Goal: Communication & Community: Connect with others

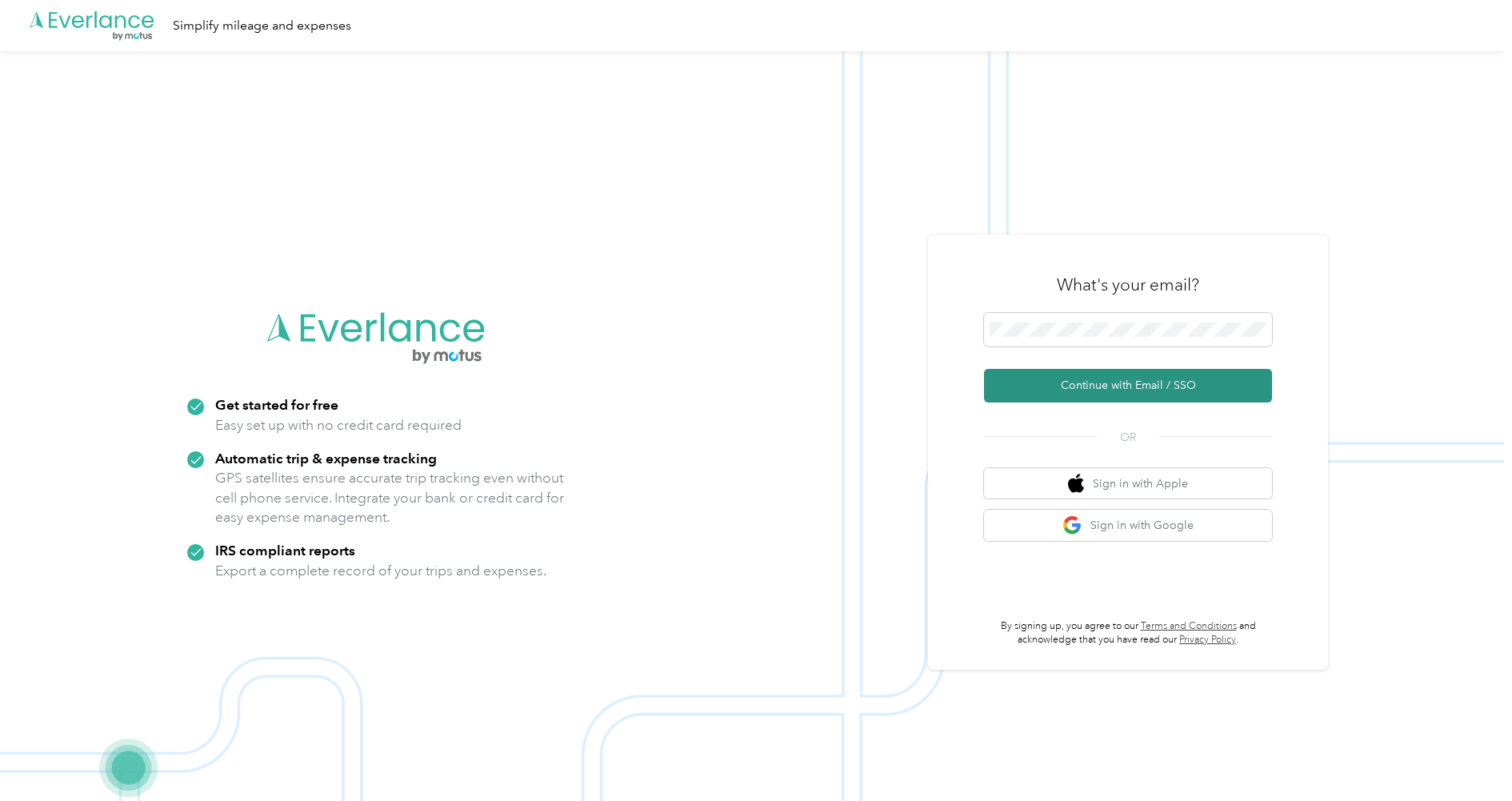
click at [1123, 400] on button "Continue with Email / SSO" at bounding box center [1128, 385] width 288 height 33
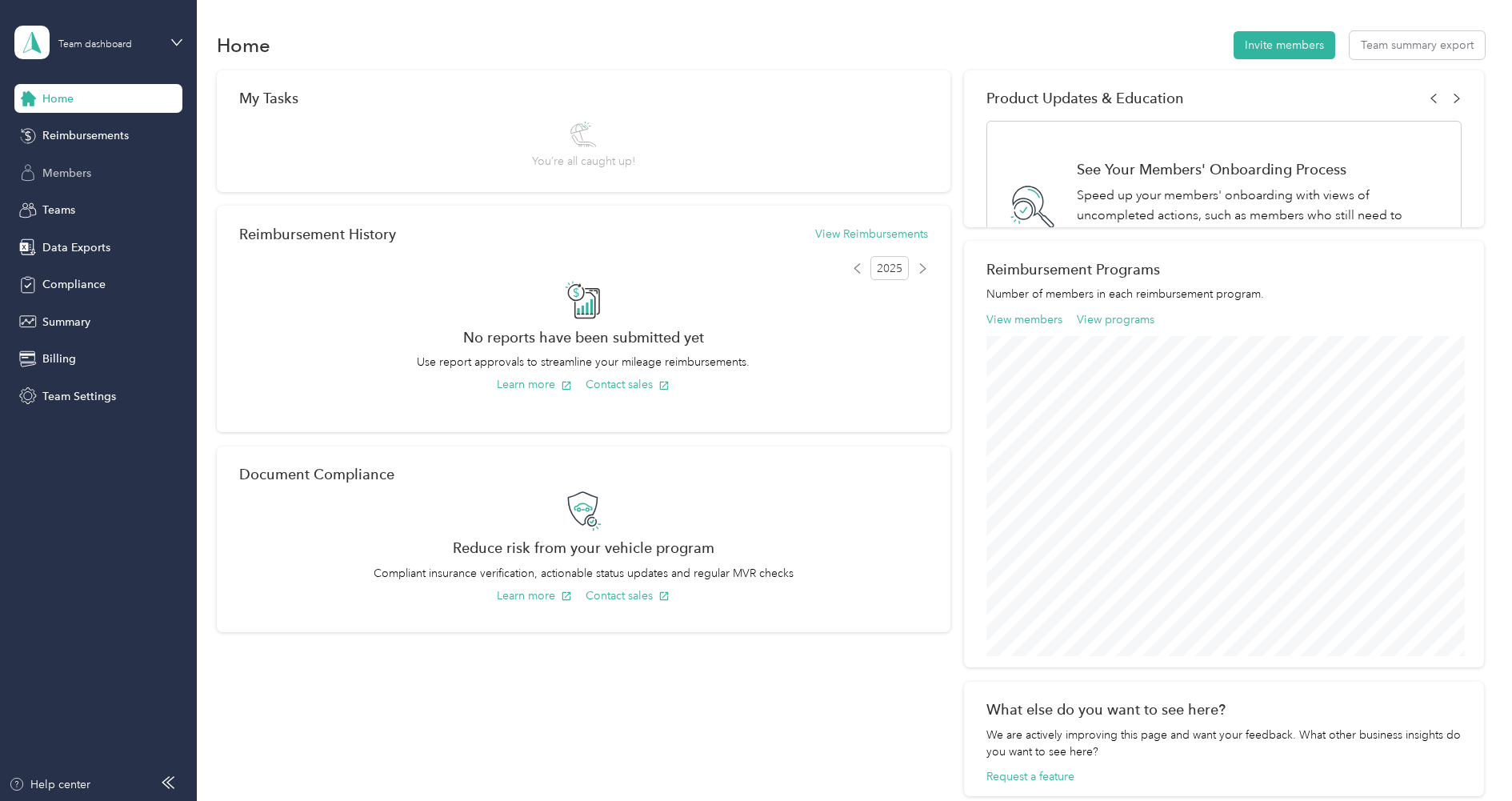
click at [74, 170] on span "Members" at bounding box center [66, 173] width 49 height 17
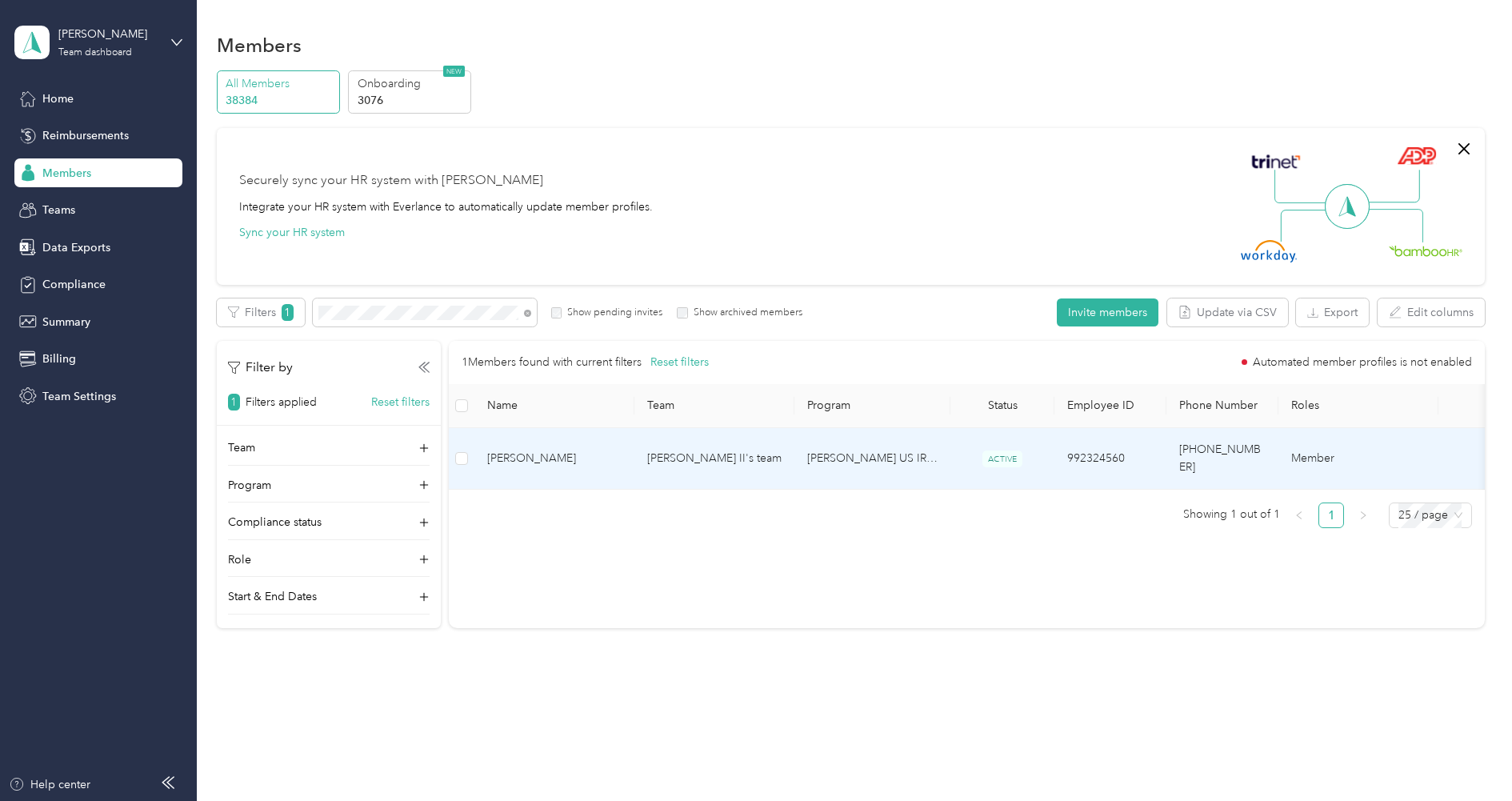
click at [844, 450] on td "[PERSON_NAME] US IRS Rate Program (Work Location in [GEOGRAPHIC_DATA])" at bounding box center [872, 459] width 156 height 61
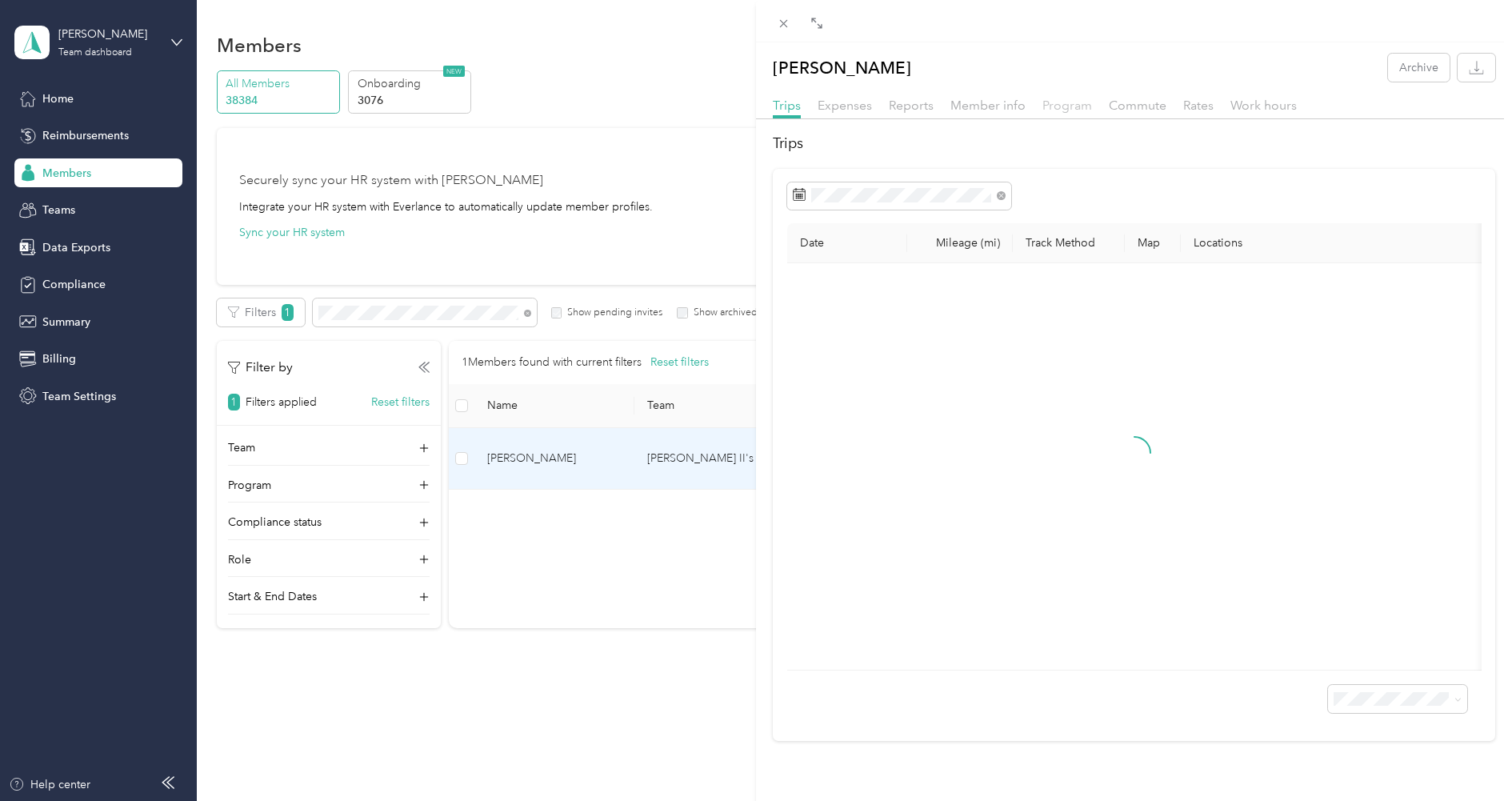
click at [1082, 110] on span "Program" at bounding box center [1067, 105] width 50 height 15
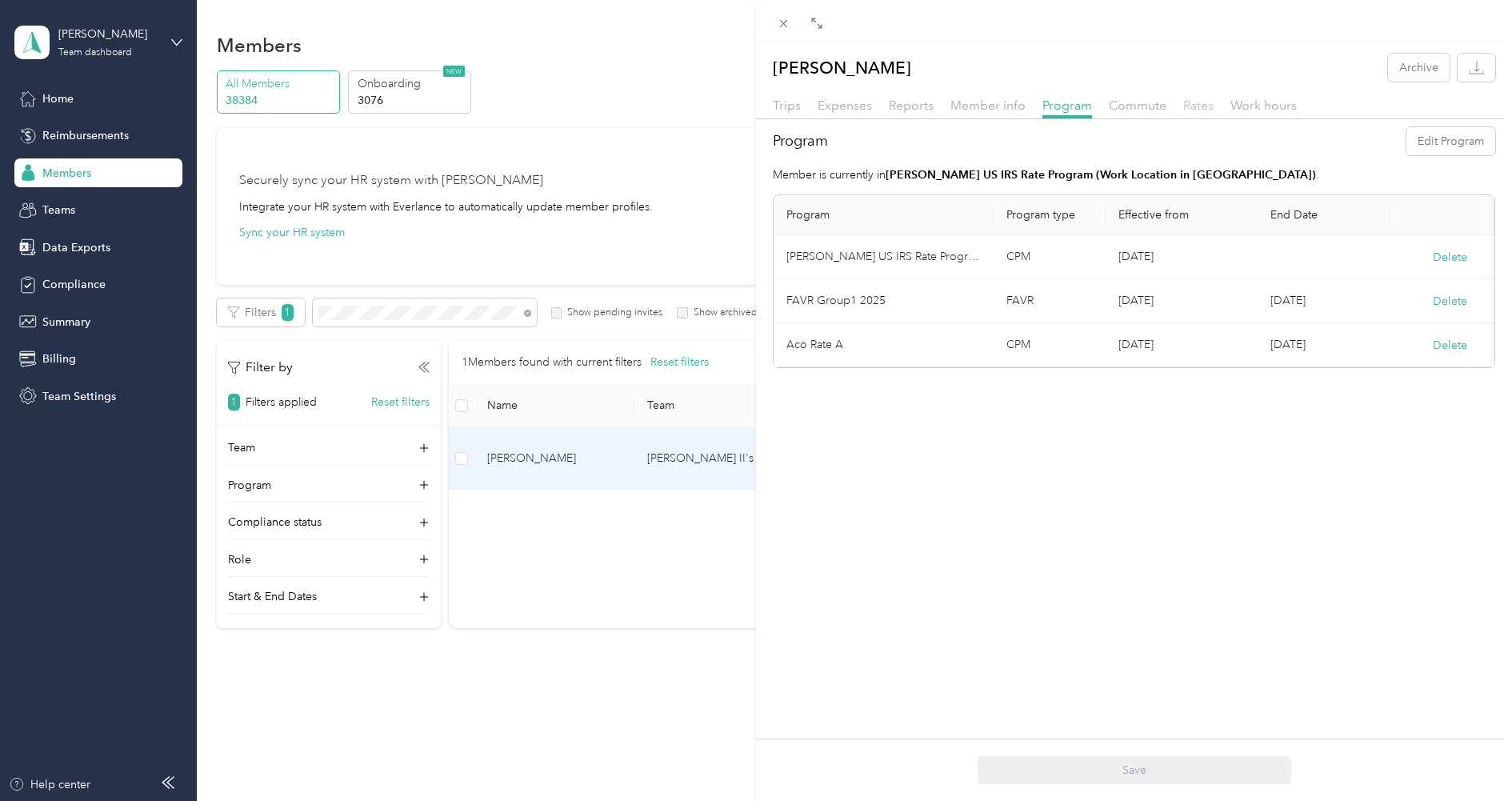
click at [1198, 100] on span "Rates" at bounding box center [1199, 105] width 31 height 15
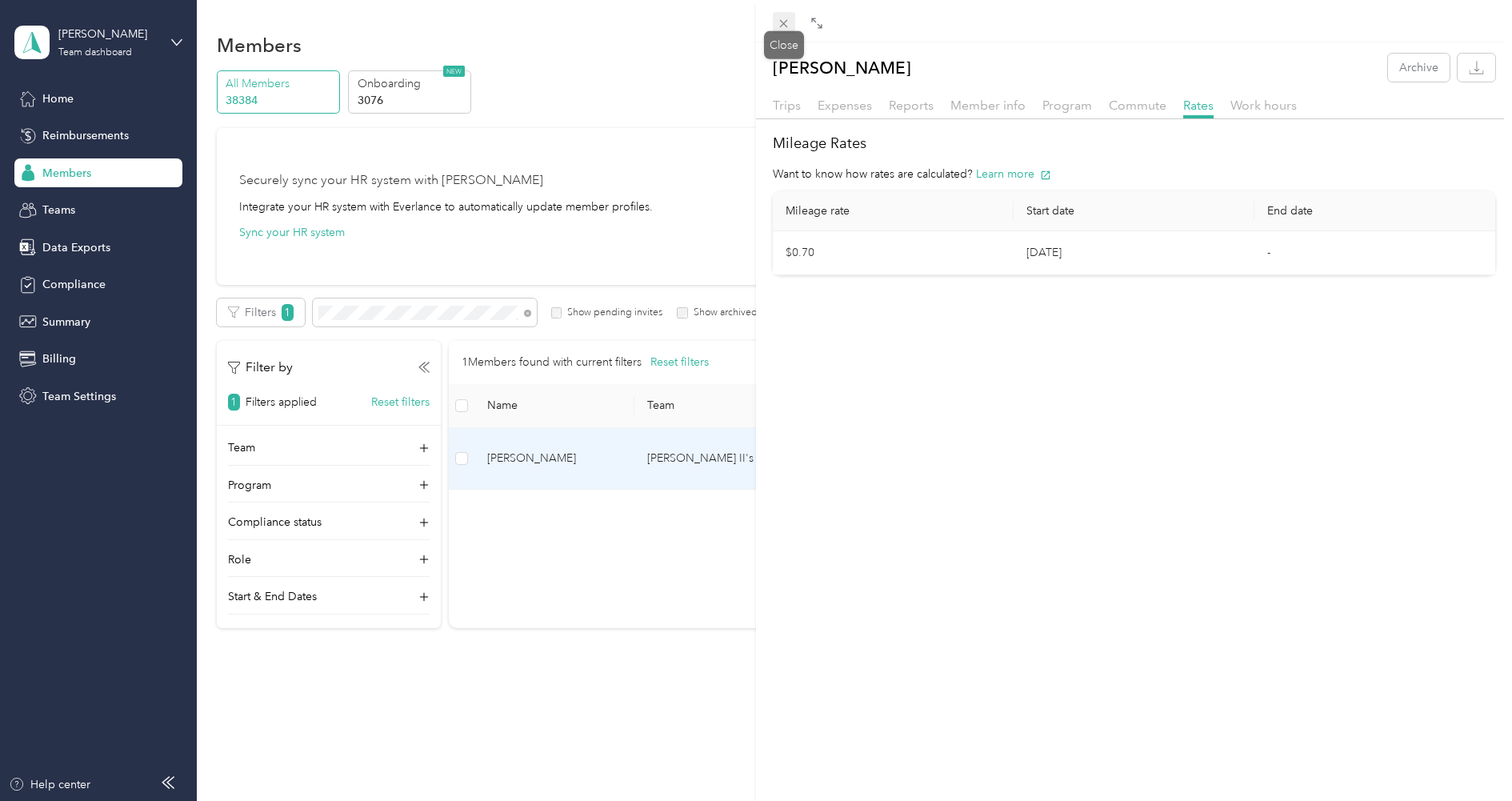
click at [779, 26] on icon at bounding box center [783, 24] width 13 height 13
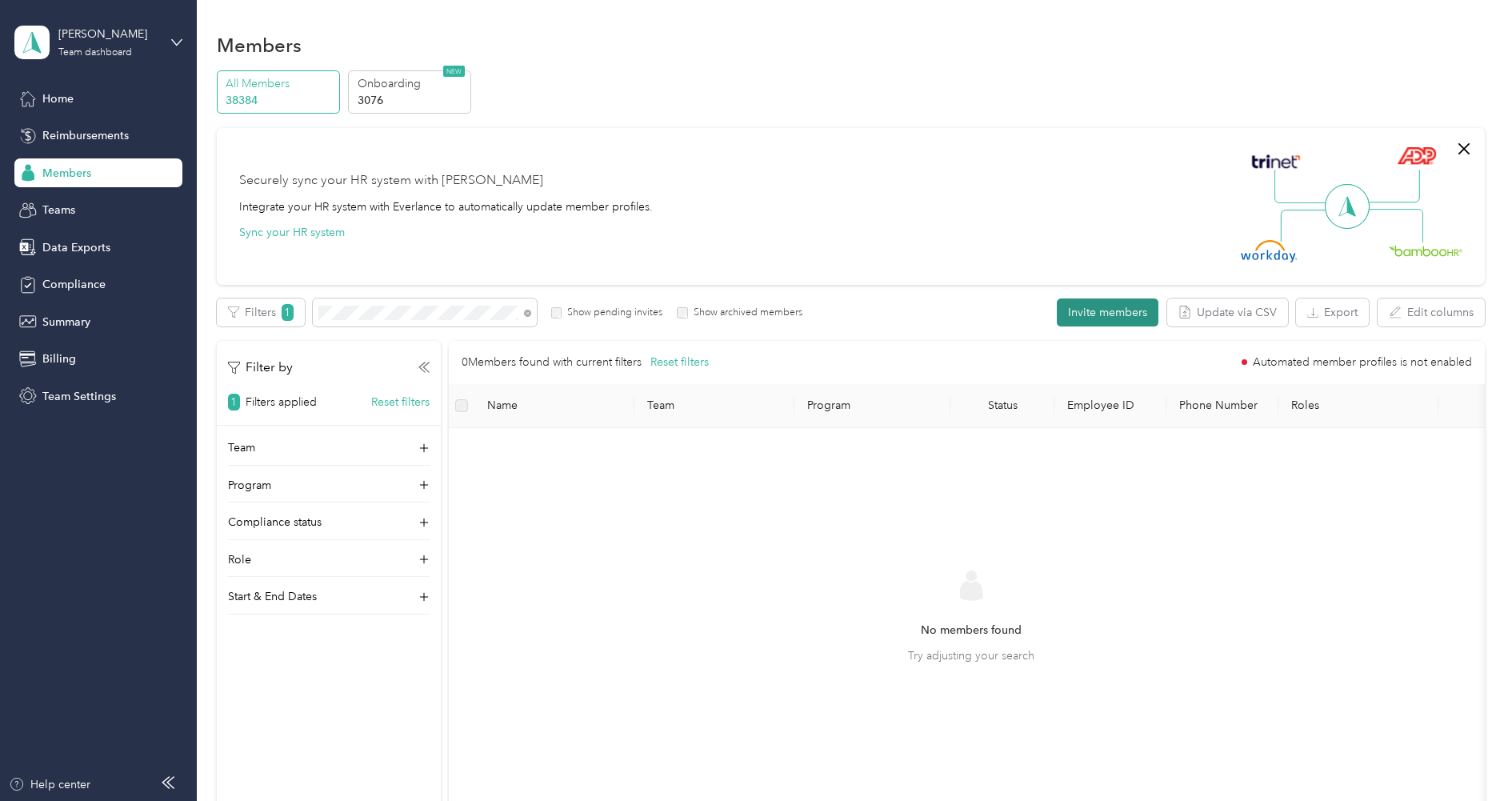
click at [1108, 306] on button "Invite members" at bounding box center [1107, 312] width 101 height 28
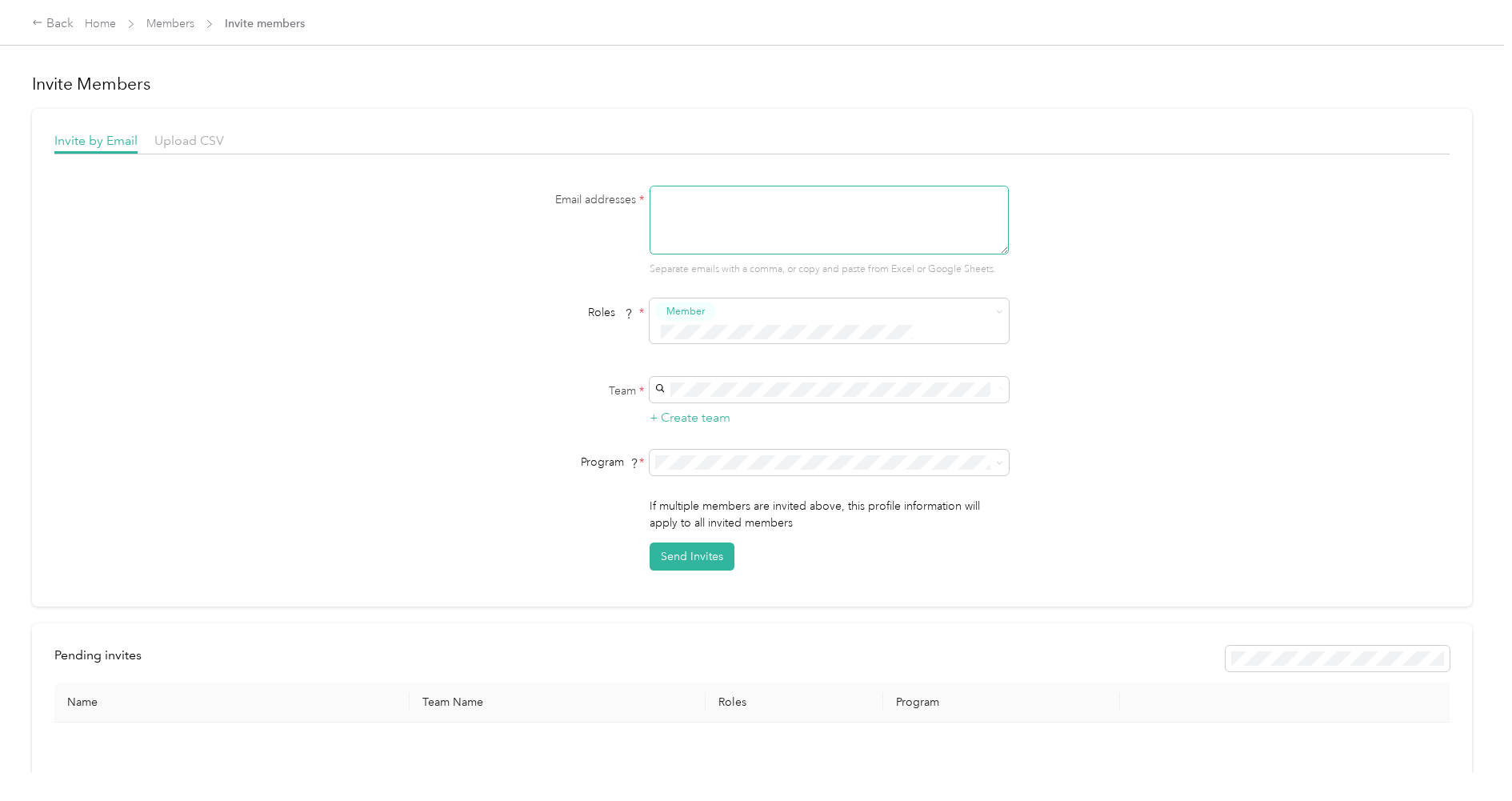
click at [741, 220] on textarea at bounding box center [829, 220] width 360 height 69
paste textarea "[EMAIL_ADDRESS][PERSON_NAME][DOMAIN_NAME]"
type textarea "[EMAIL_ADDRESS][PERSON_NAME][DOMAIN_NAME]"
click at [559, 229] on div "Email addresses * [EMAIL_ADDRESS][PERSON_NAME][DOMAIN_NAME] Separate emails wit…" at bounding box center [752, 230] width 616 height 91
click at [735, 402] on ol "[PERSON_NAME] team [PERSON_NAME]" at bounding box center [834, 407] width 360 height 48
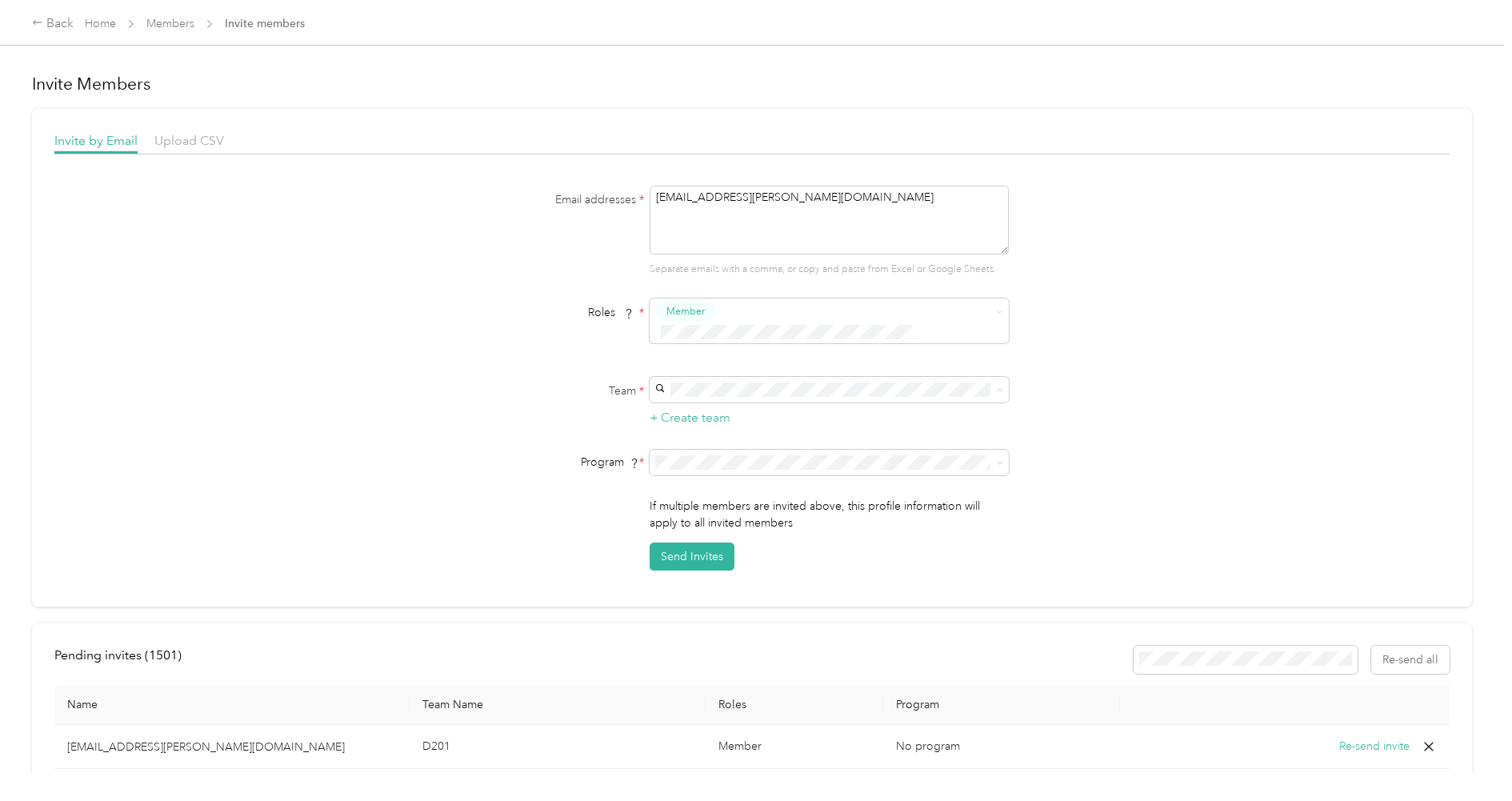
click at [708, 403] on div "[PERSON_NAME] team [PERSON_NAME]" at bounding box center [833, 407] width 337 height 36
click at [720, 492] on span "Aco Rate (CPM)" at bounding box center [704, 498] width 79 height 13
click at [692, 542] on button "Send Invites" at bounding box center [691, 555] width 85 height 28
click at [102, 20] on link "Home" at bounding box center [100, 24] width 32 height 13
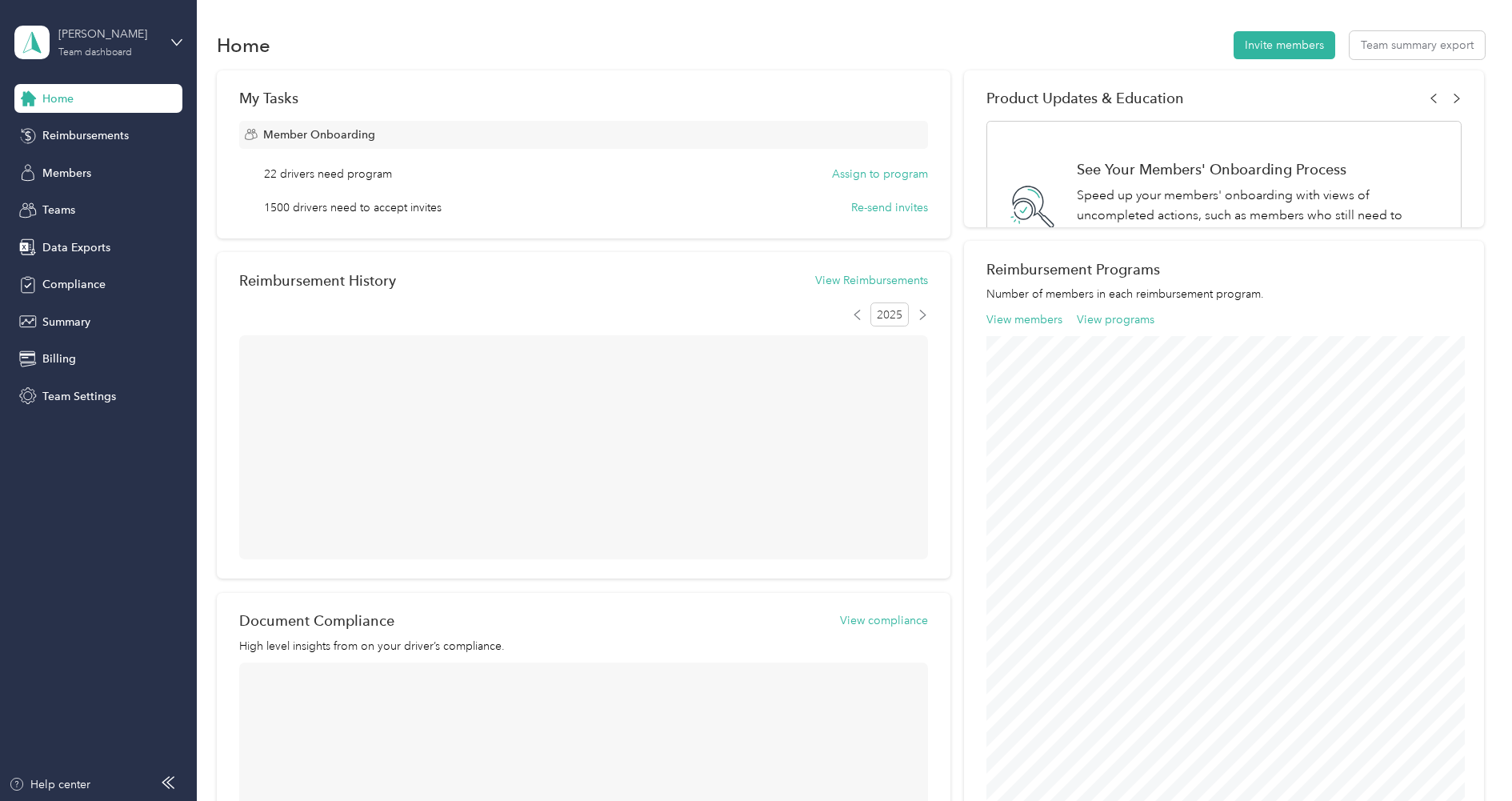
click at [102, 38] on div "[PERSON_NAME]" at bounding box center [108, 34] width 100 height 17
click at [71, 196] on div "Log out" at bounding box center [59, 205] width 61 height 17
